Goal: Navigation & Orientation: Go to known website

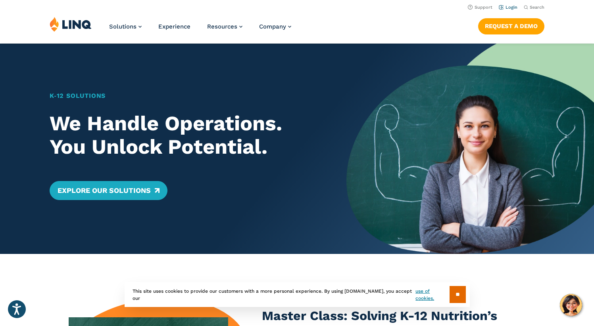
click at [515, 6] on link "Login" at bounding box center [507, 7] width 19 height 5
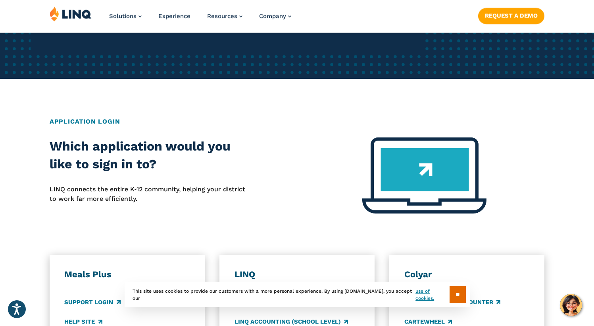
scroll to position [231, 0]
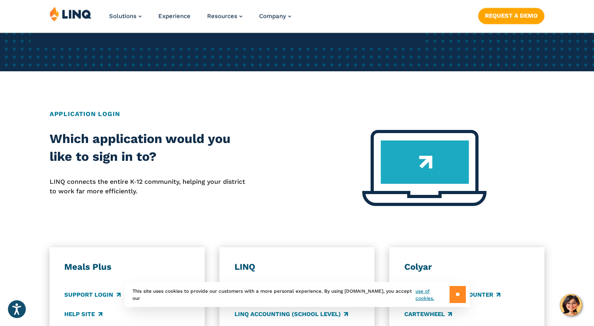
click at [455, 295] on input "**" at bounding box center [457, 294] width 16 height 17
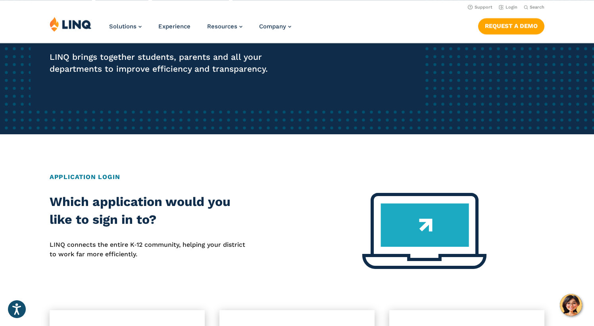
scroll to position [0, 0]
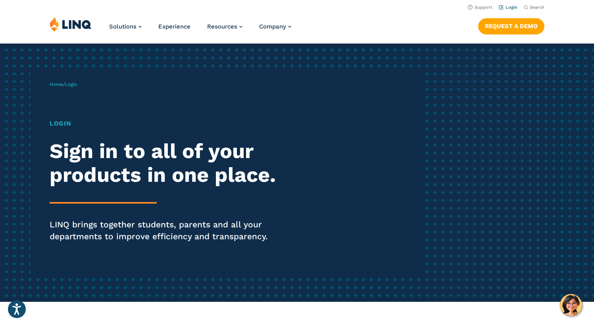
click at [513, 8] on link "Login" at bounding box center [507, 7] width 19 height 5
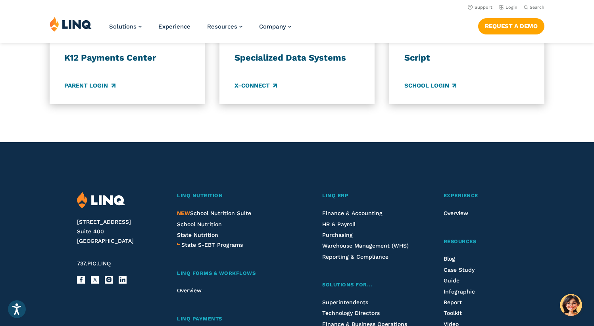
scroll to position [554, 0]
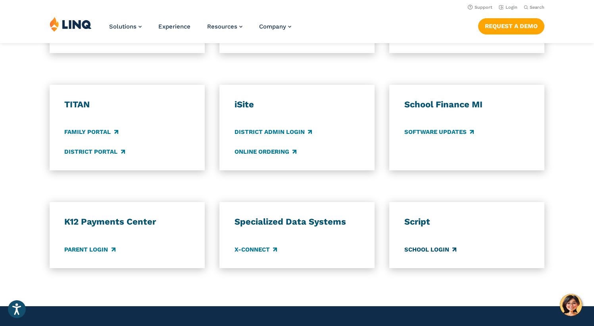
click at [433, 249] on link "School Login" at bounding box center [430, 249] width 52 height 9
